Goal: Find specific page/section: Find specific page/section

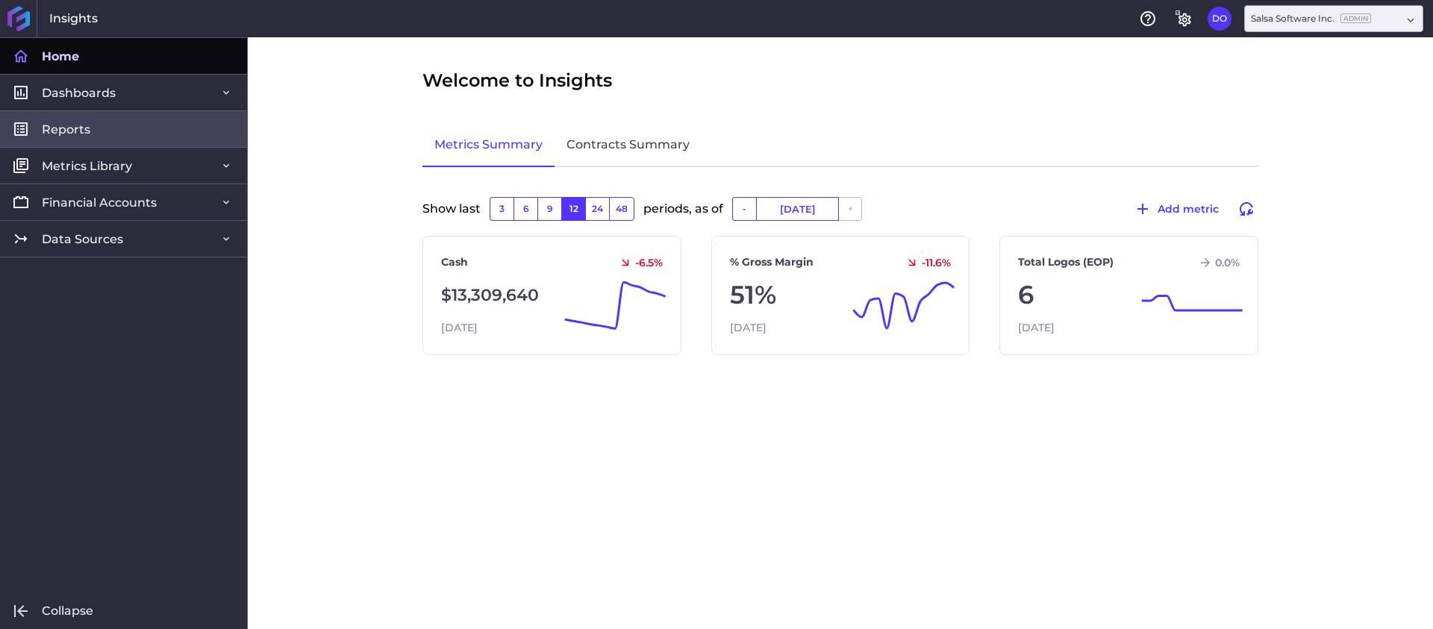
click at [128, 117] on link "Reports" at bounding box center [123, 128] width 247 height 37
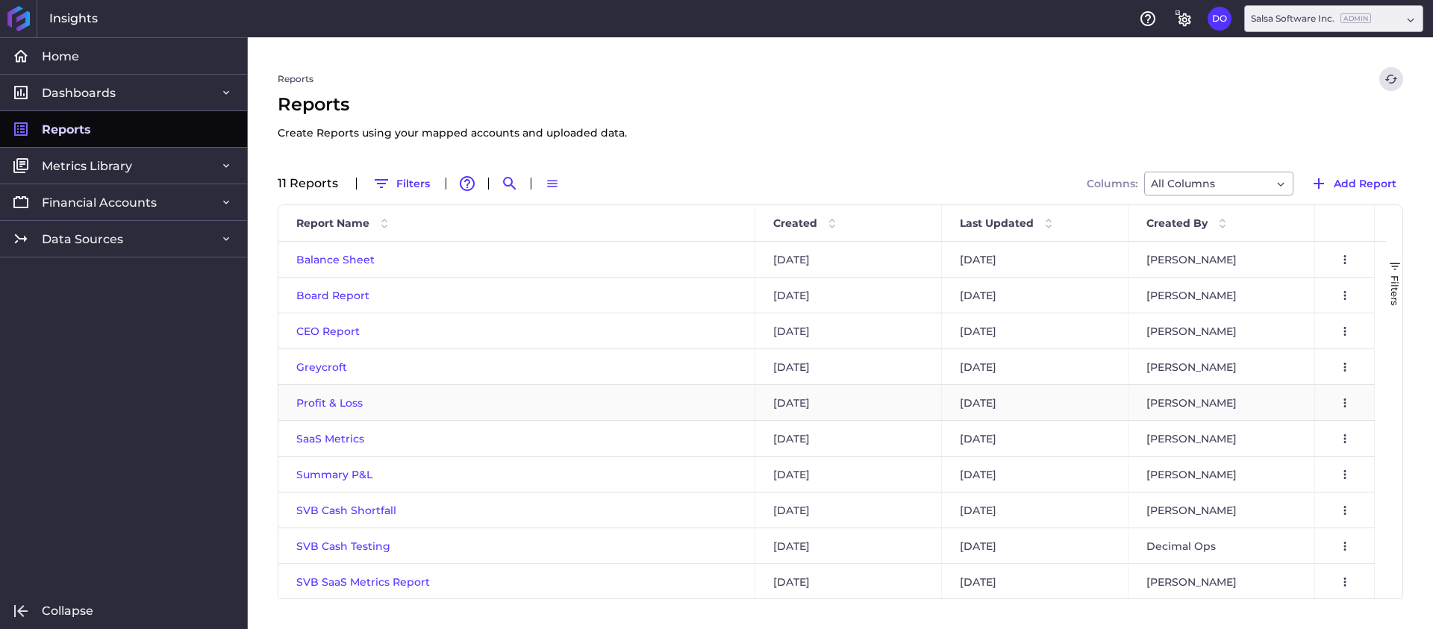
click at [343, 399] on span "Profit & Loss" at bounding box center [329, 402] width 66 height 13
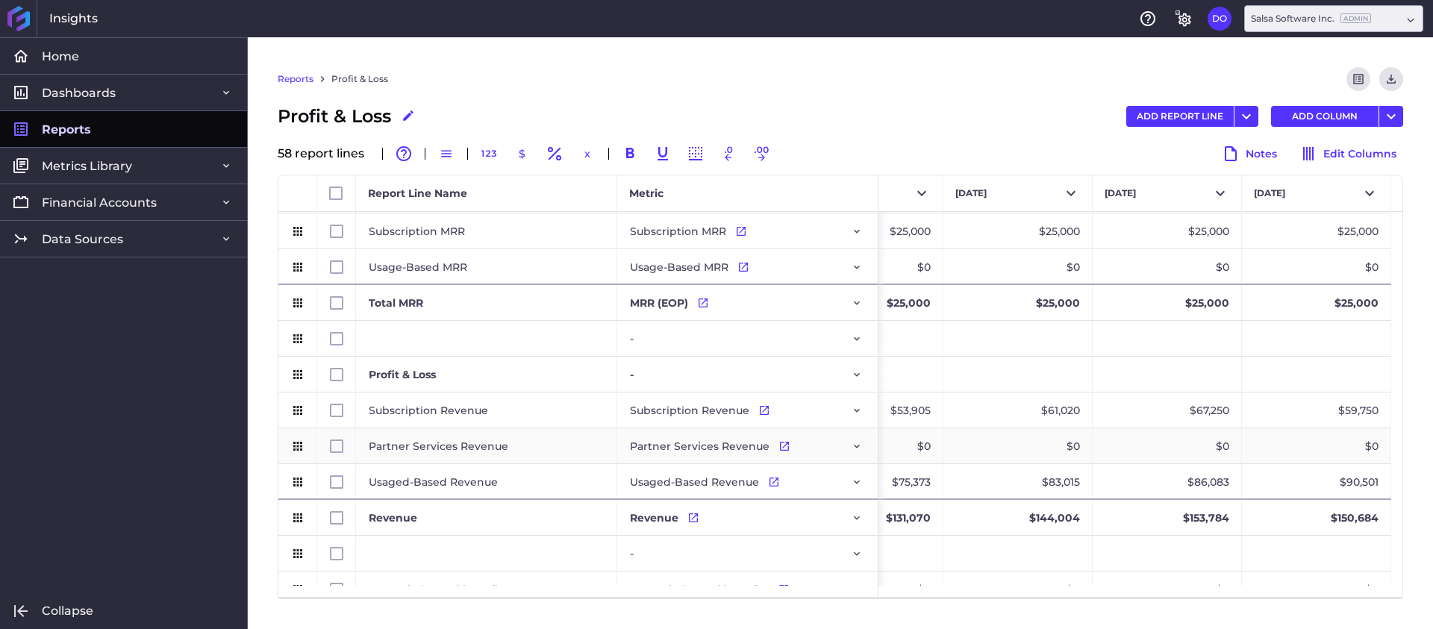
scroll to position [49, 0]
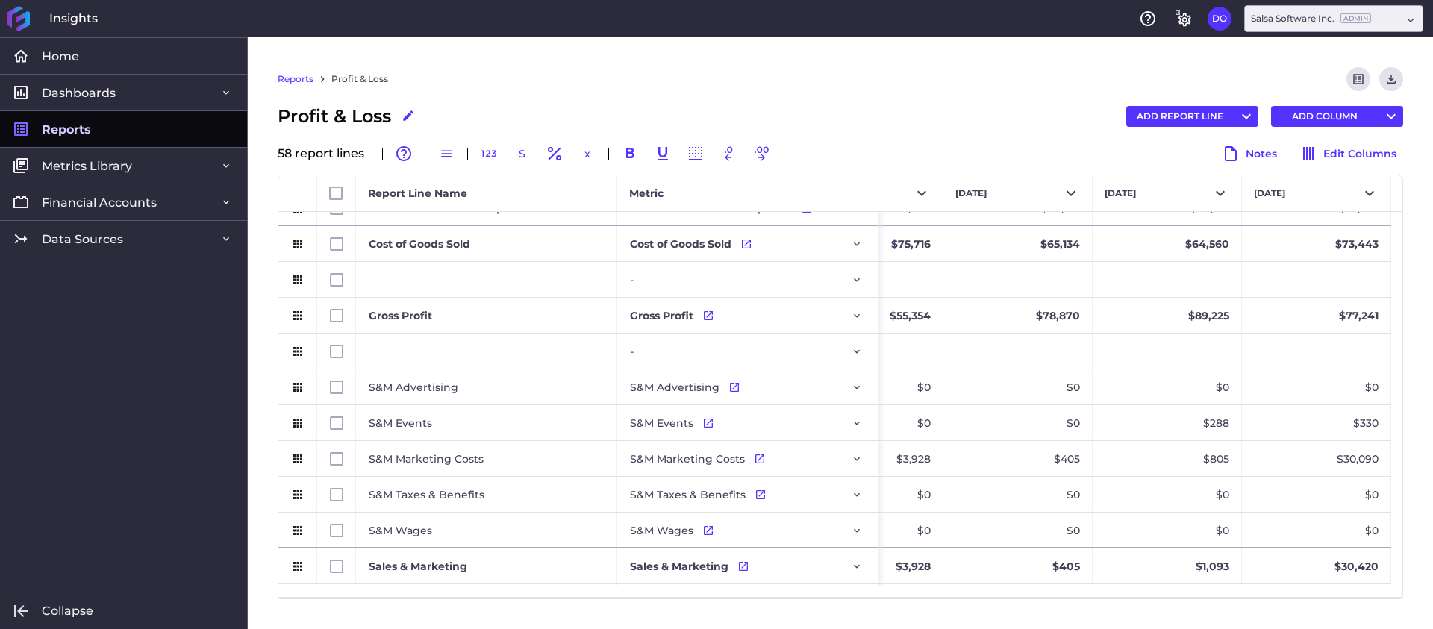
click at [119, 120] on link "Reports" at bounding box center [123, 128] width 247 height 37
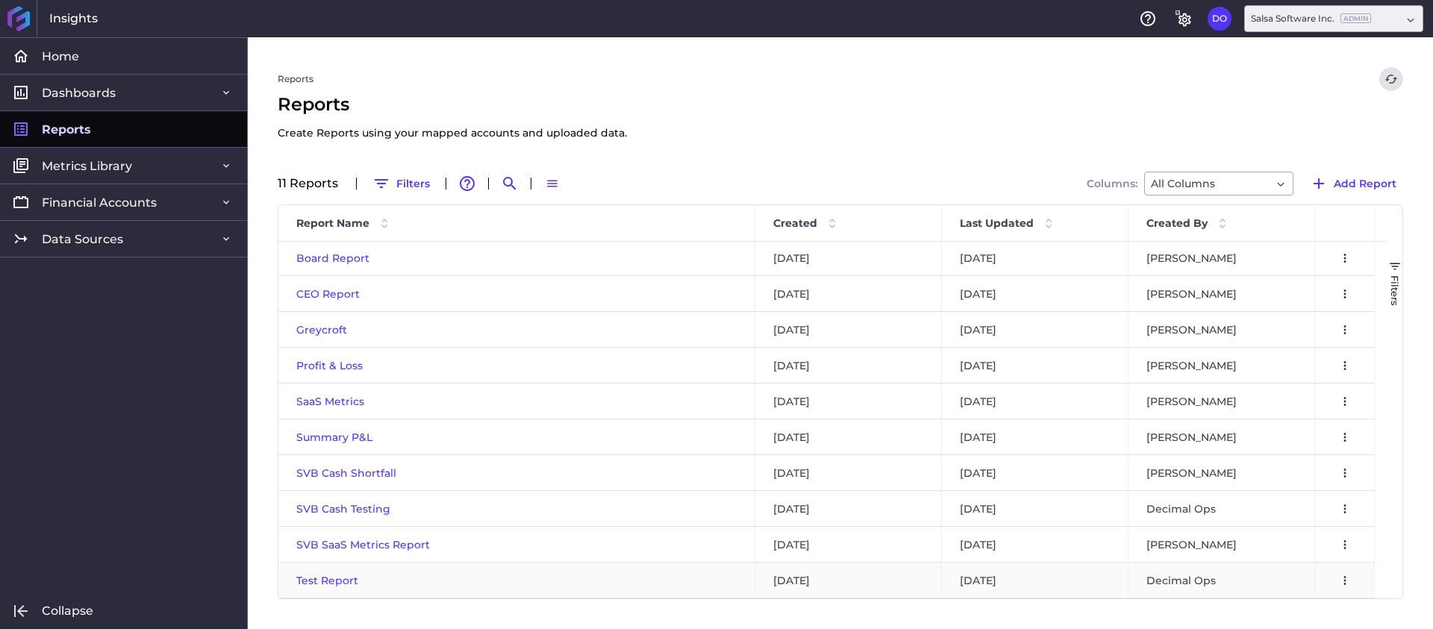
click at [324, 578] on span "Test Report" at bounding box center [327, 580] width 62 height 13
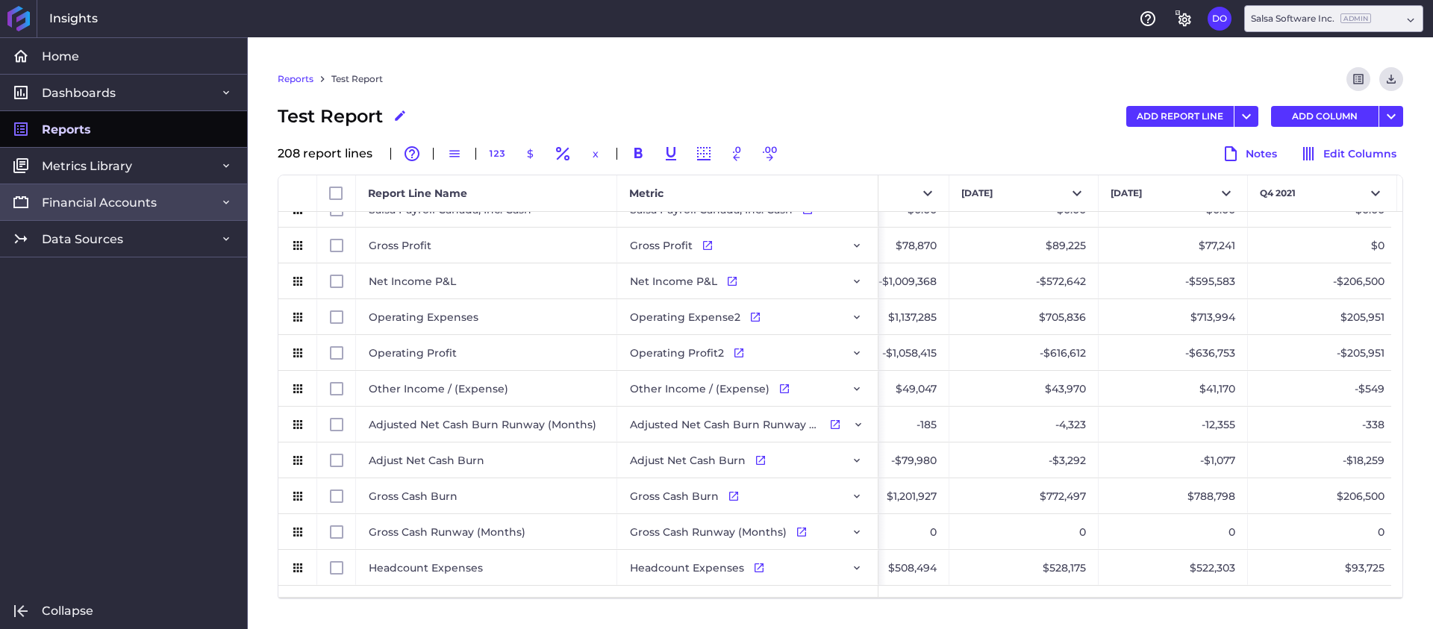
click at [93, 212] on link "Financial Accounts" at bounding box center [123, 202] width 247 height 37
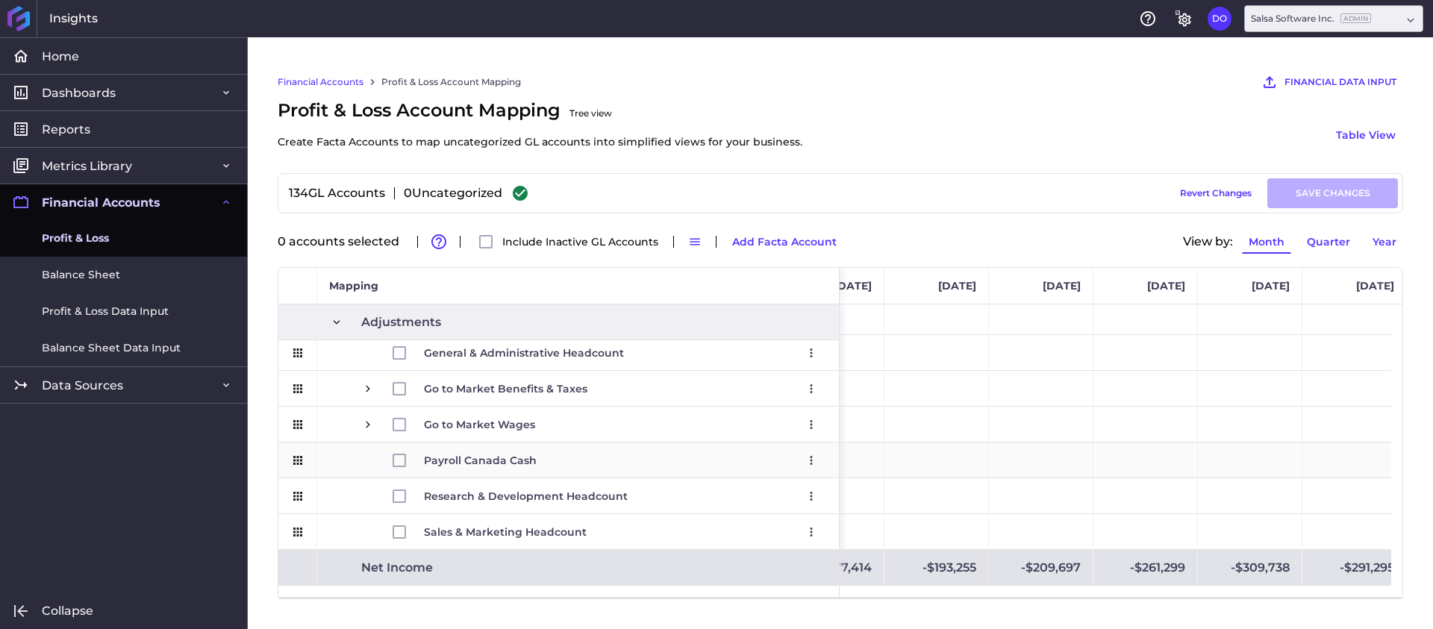
scroll to position [0, 1713]
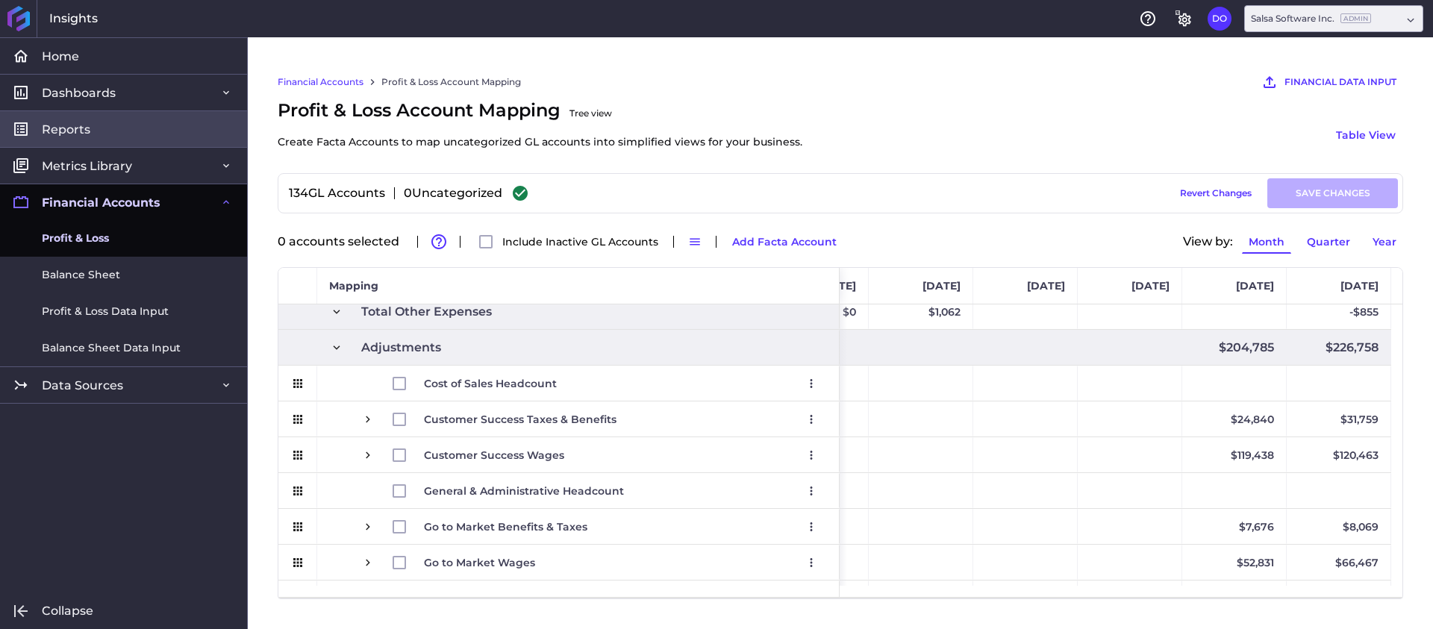
click at [113, 130] on link "Reports" at bounding box center [123, 128] width 247 height 37
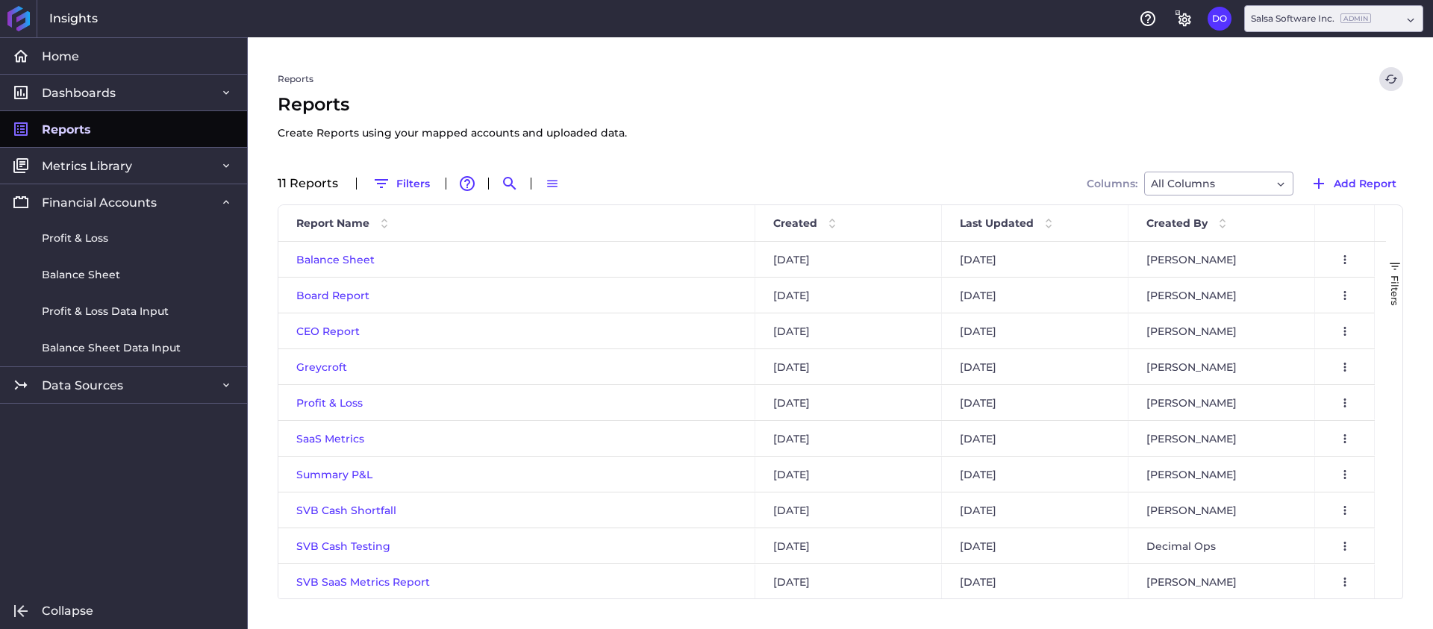
scroll to position [37, 0]
click at [318, 578] on span "Test Report" at bounding box center [327, 580] width 62 height 13
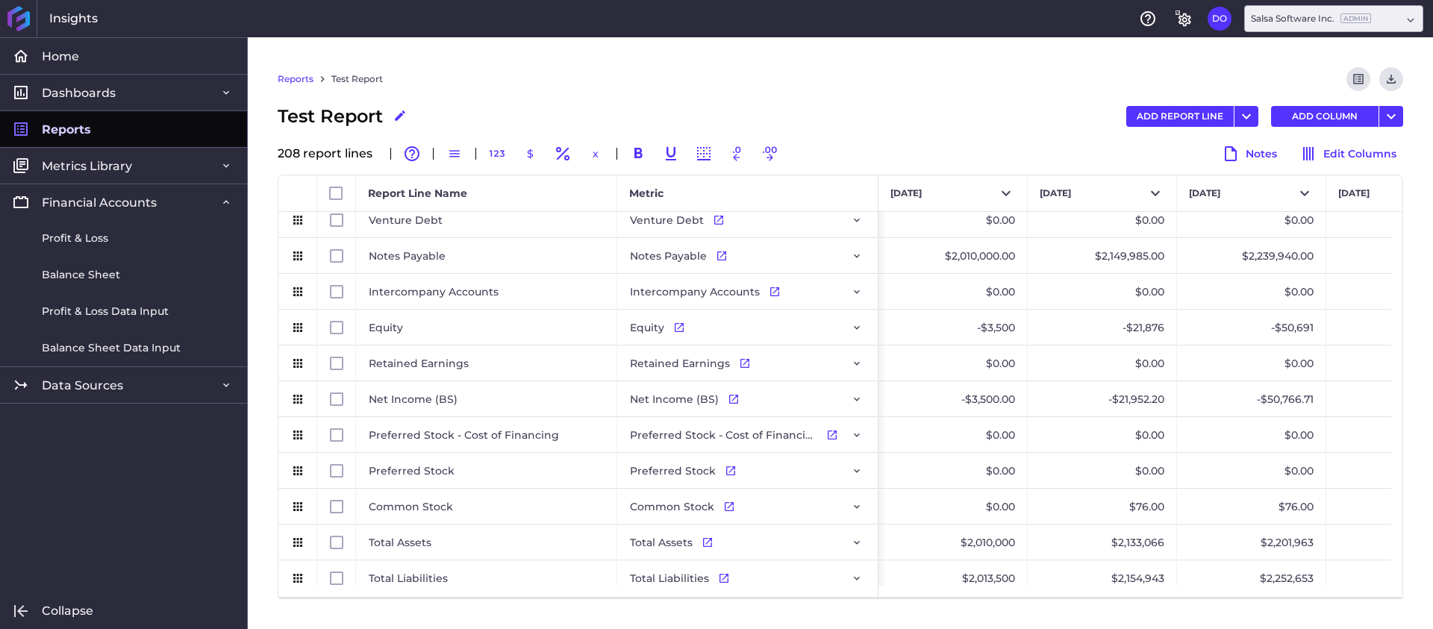
scroll to position [3317, 0]
